Goal: Information Seeking & Learning: Learn about a topic

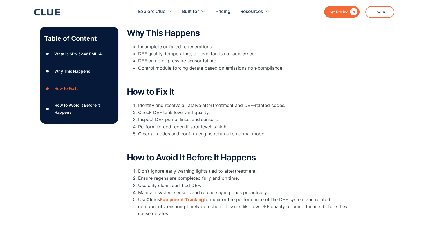
click at [186, 124] on li "Perform forced regen if soot level is high." at bounding box center [245, 127] width 214 height 7
click at [186, 116] on li "Inspect DEF pump, lines, and sensors." at bounding box center [245, 119] width 214 height 7
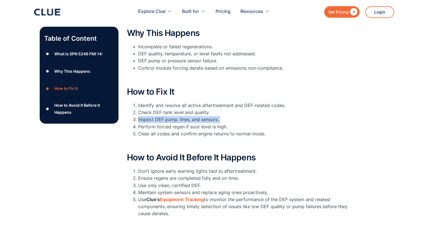
click at [186, 116] on li "Inspect DEF pump, lines, and sensors." at bounding box center [245, 119] width 214 height 7
click at [185, 124] on li "Perform forced regen if soot level is high." at bounding box center [245, 127] width 214 height 7
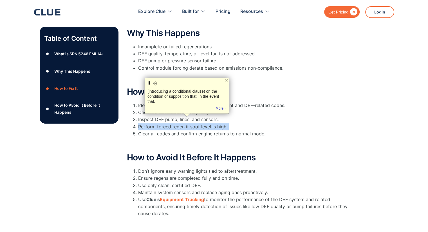
click at [183, 124] on li "Perform forced regen if soot level is high." at bounding box center [245, 127] width 214 height 7
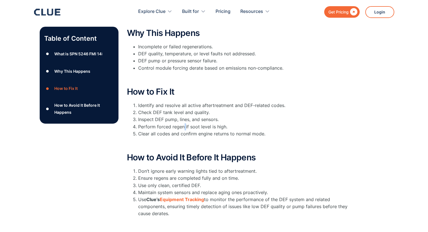
click at [183, 124] on li "Perform forced regen if soot level is high." at bounding box center [245, 127] width 214 height 7
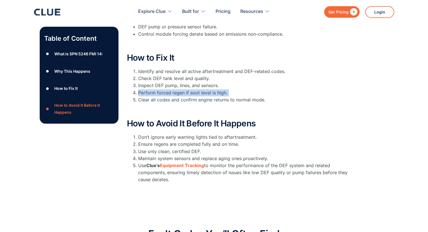
scroll to position [200, 0]
click at [182, 134] on li "Don’t ignore early warning lights tied to aftertreatment." at bounding box center [245, 137] width 214 height 7
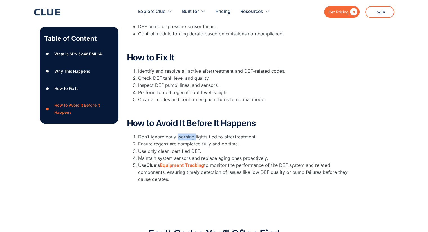
click at [182, 134] on li "Don’t ignore early warning lights tied to aftertreatment." at bounding box center [245, 137] width 214 height 7
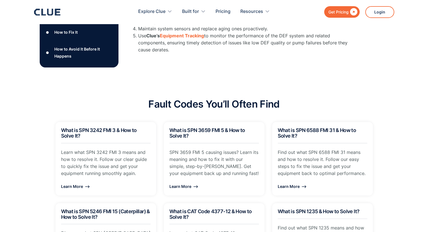
scroll to position [331, 0]
